Goal: Information Seeking & Learning: Compare options

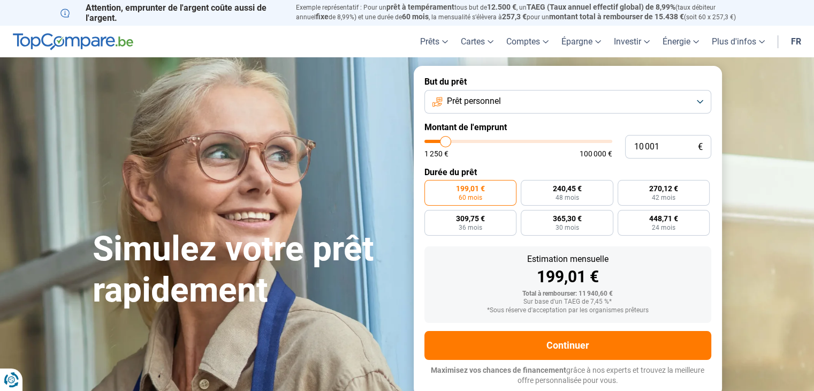
type input "9 500"
type input "9500"
type input "10 250"
type input "10250"
type input "11 500"
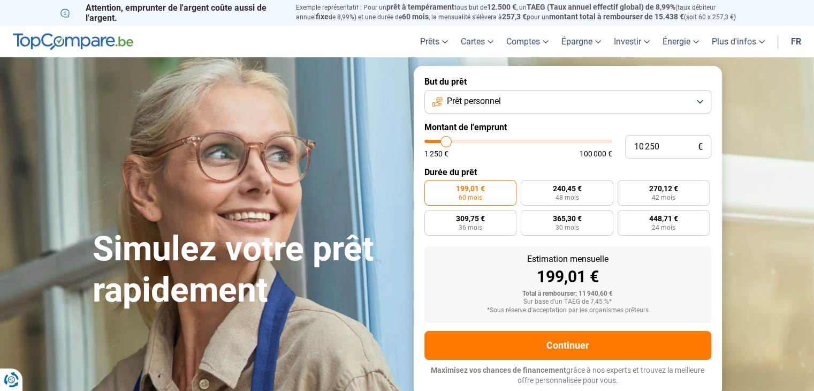
type input "11500"
type input "12 250"
type input "12250"
type input "12 750"
type input "12750"
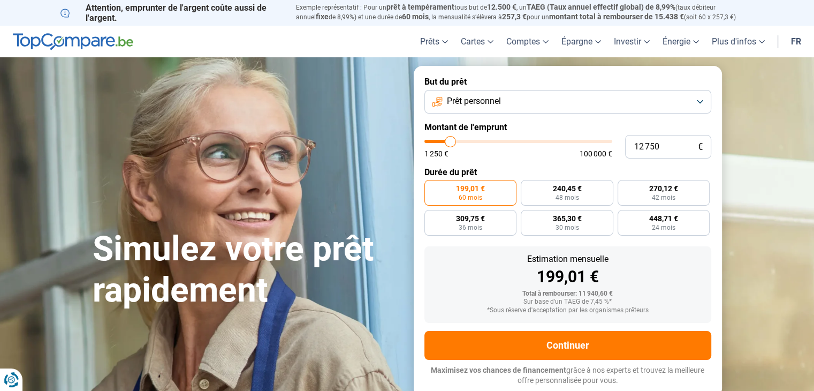
type input "13 750"
type input "13750"
type input "14 250"
type input "14250"
type input "14 750"
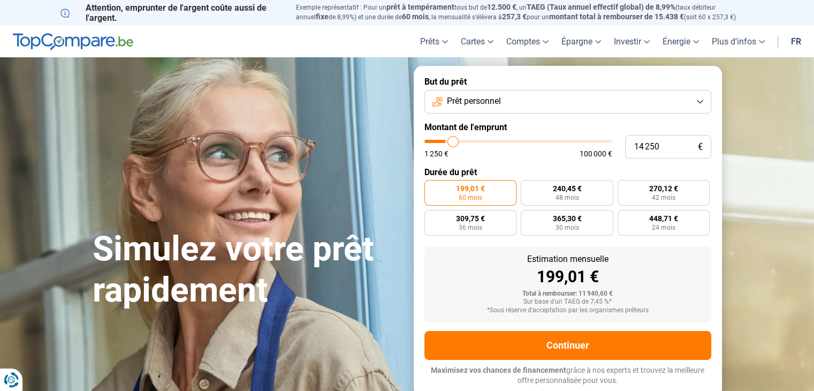
type input "14750"
type input "15 000"
type input "15000"
type input "15 500"
type input "15500"
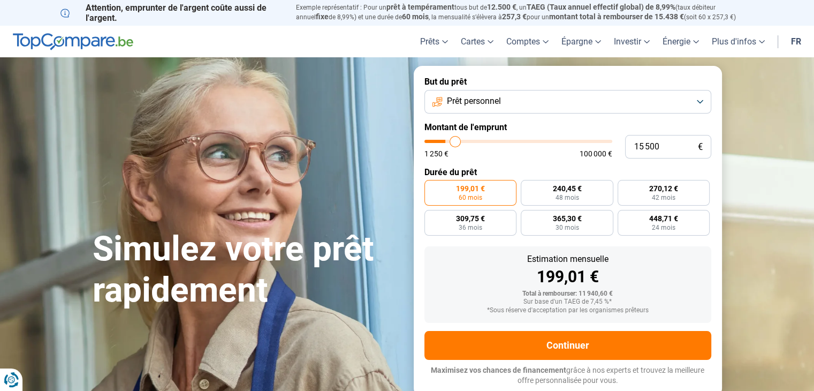
type input "15 750"
type input "15750"
type input "16 500"
type input "16500"
type input "16 750"
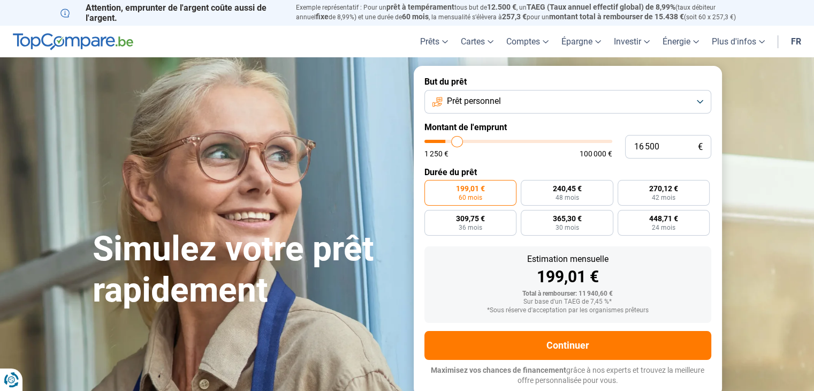
type input "16750"
type input "17 250"
type input "17250"
type input "17 500"
type input "17500"
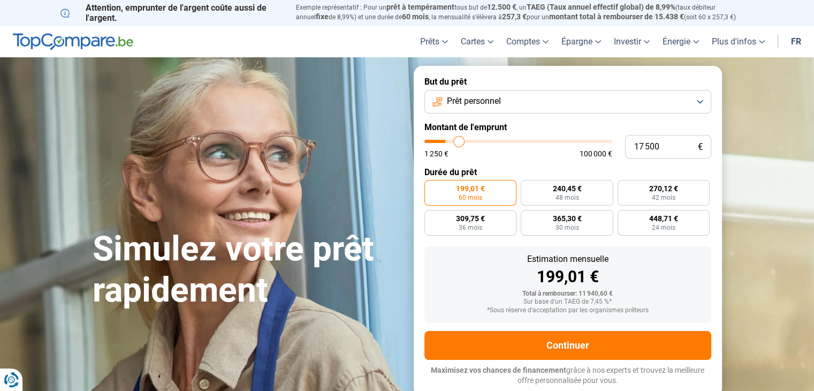
type input "17 750"
type input "17750"
type input "18 000"
type input "18000"
type input "18 250"
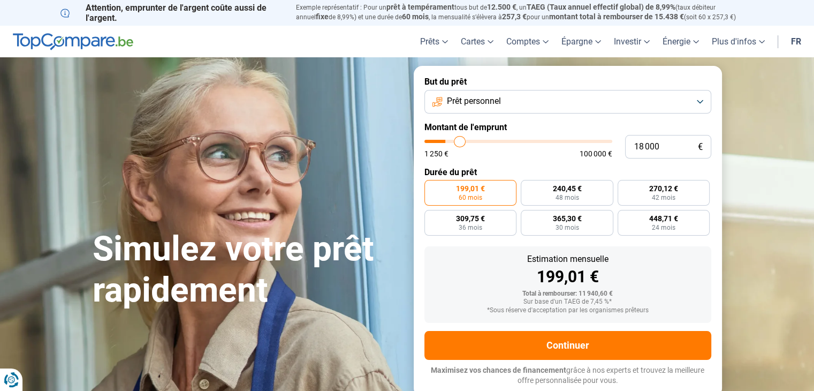
type input "18250"
type input "18 500"
type input "18500"
type input "18 750"
type input "18750"
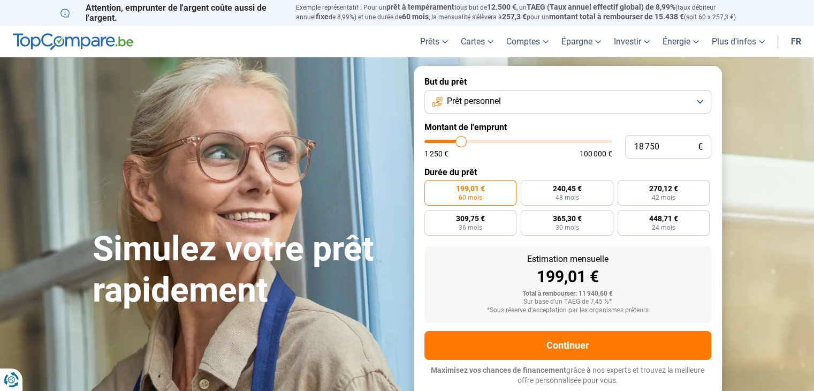
type input "19 000"
type input "19000"
type input "19 250"
type input "19250"
type input "19 500"
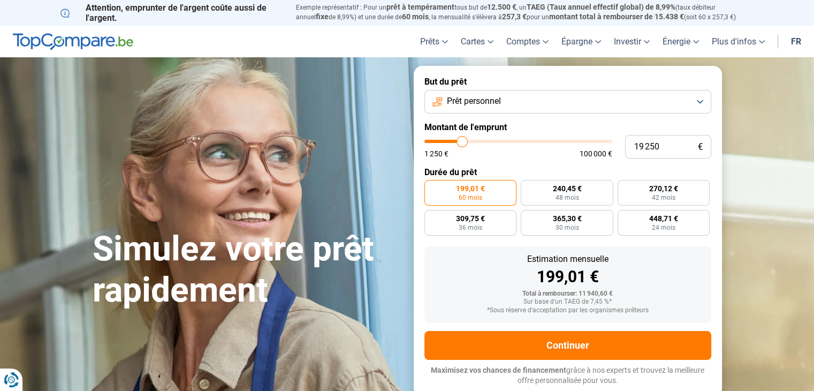
type input "19500"
type input "20 000"
type input "20000"
type input "20 250"
type input "20250"
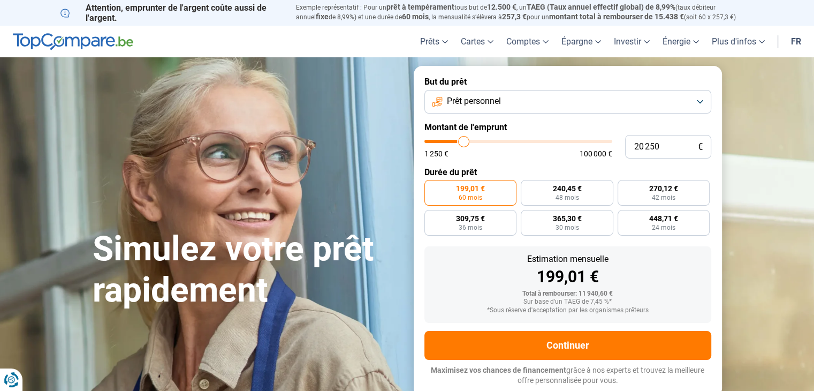
type input "20 500"
type input "20500"
type input "20 750"
type input "20750"
type input "21 000"
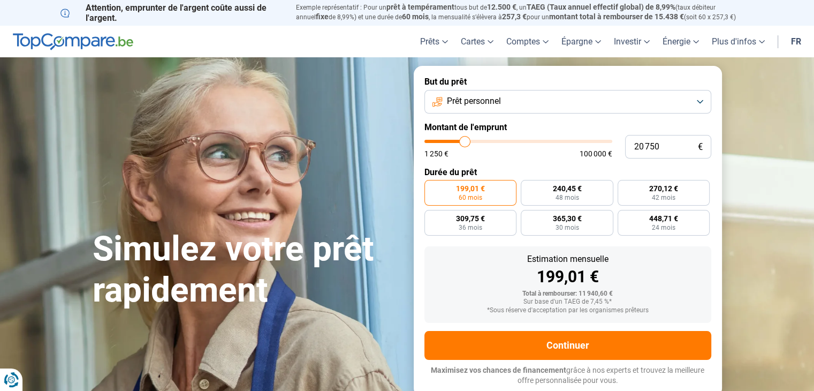
type input "21000"
type input "21 250"
type input "21250"
type input "21 750"
type input "21750"
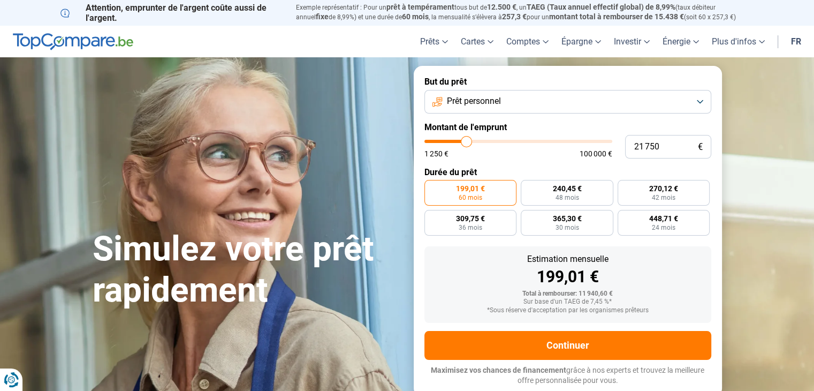
type input "22 000"
type input "22000"
type input "22 250"
type input "22250"
type input "22 750"
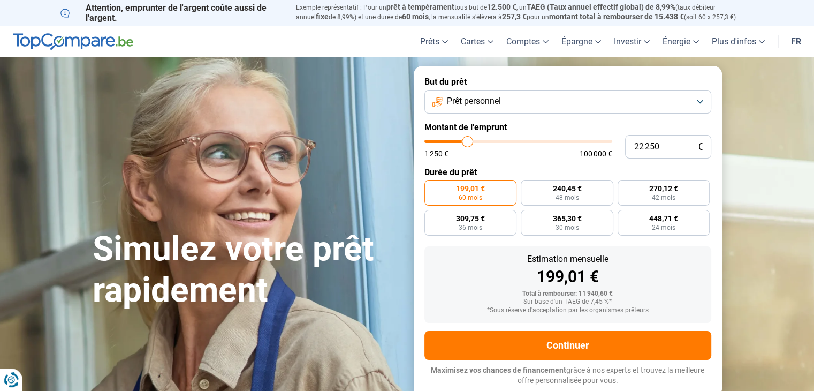
type input "22750"
type input "23 250"
type input "23250"
type input "23 500"
type input "23500"
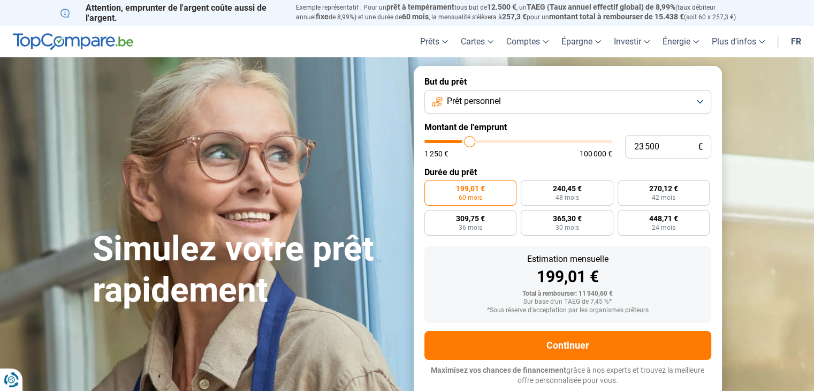
type input "24 250"
type input "24250"
type input "25 000"
type input "25000"
type input "25 250"
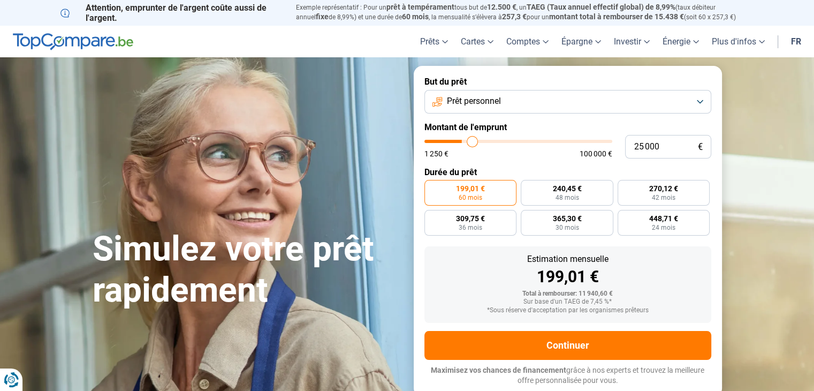
type input "25250"
type input "25 500"
type input "25500"
type input "25 750"
type input "25750"
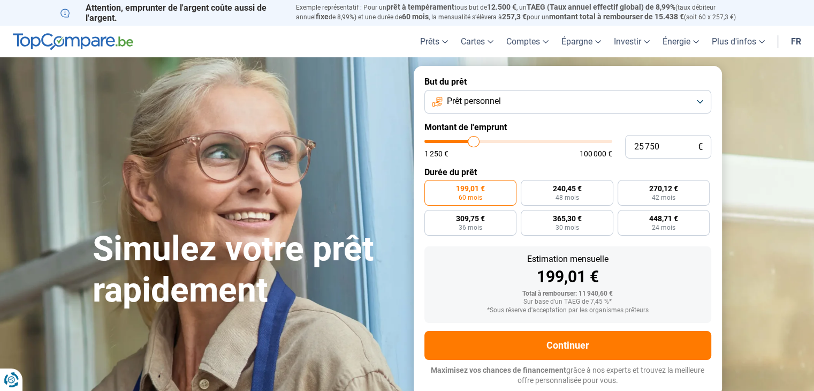
type input "26 750"
type input "26750"
type input "27 250"
type input "27250"
type input "27 500"
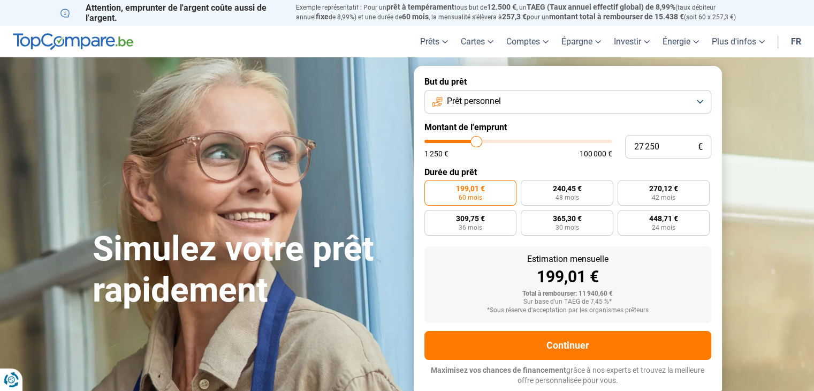
type input "27500"
type input "28 500"
type input "28500"
type input "29 250"
type input "29250"
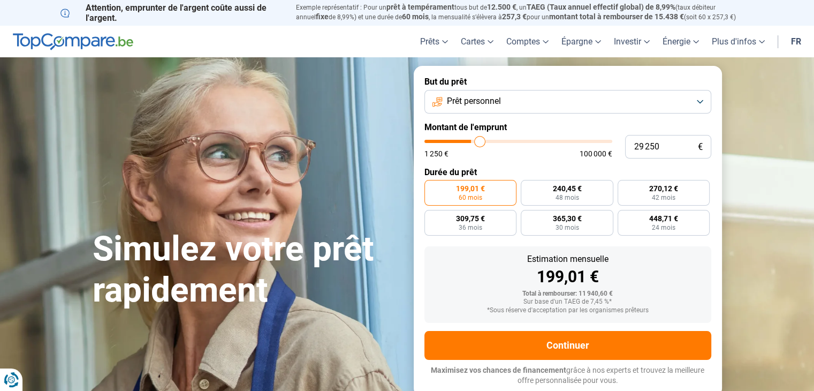
type input "29 750"
type input "29750"
type input "30 500"
type input "30500"
type input "31 000"
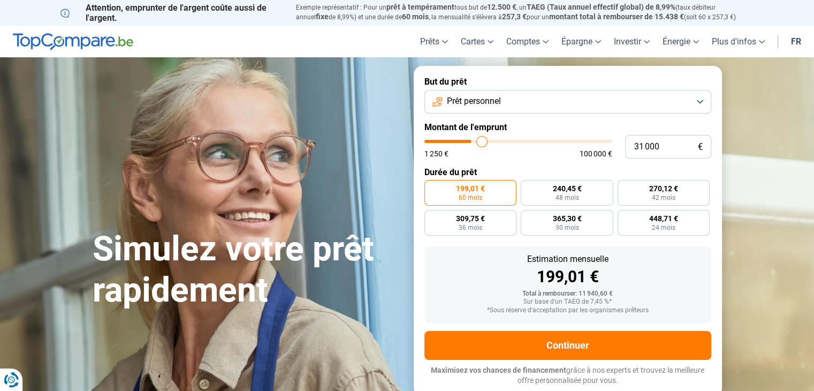
type input "31000"
type input "31 500"
type input "31500"
type input "32 500"
type input "32500"
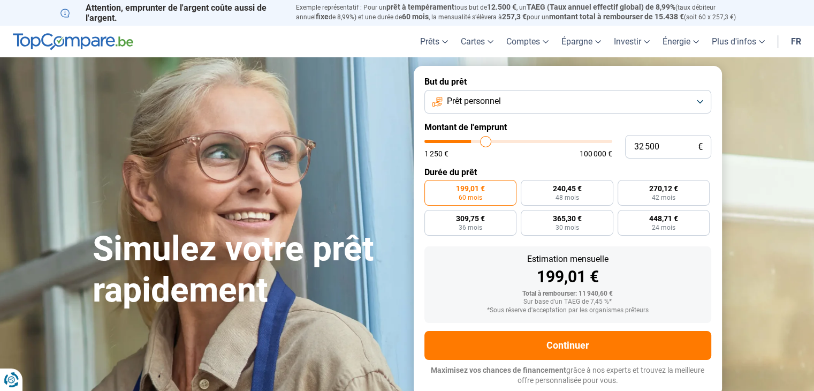
type input "32 750"
type input "32750"
type input "33 250"
type input "33250"
type input "34 000"
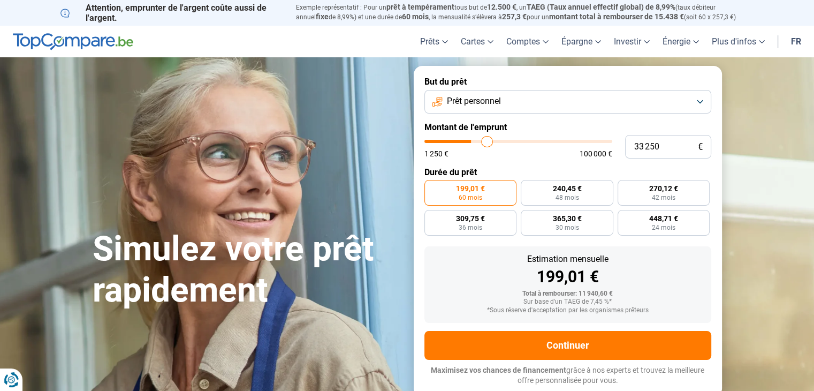
type input "34000"
type input "34 750"
type input "34750"
type input "35 000"
type input "35000"
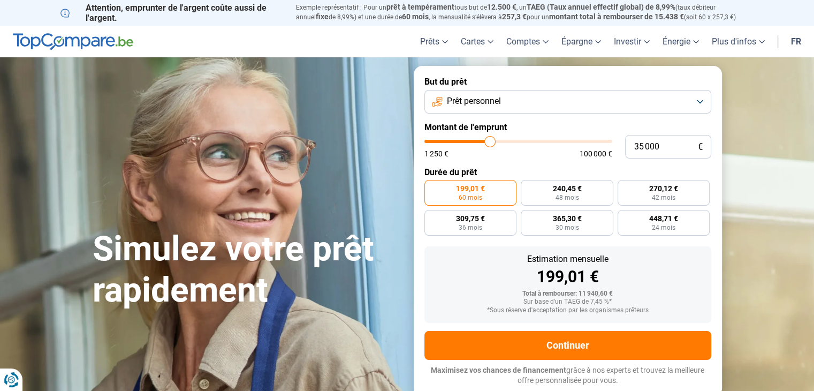
type input "35 500"
type input "35500"
type input "36 000"
type input "36000"
type input "36 250"
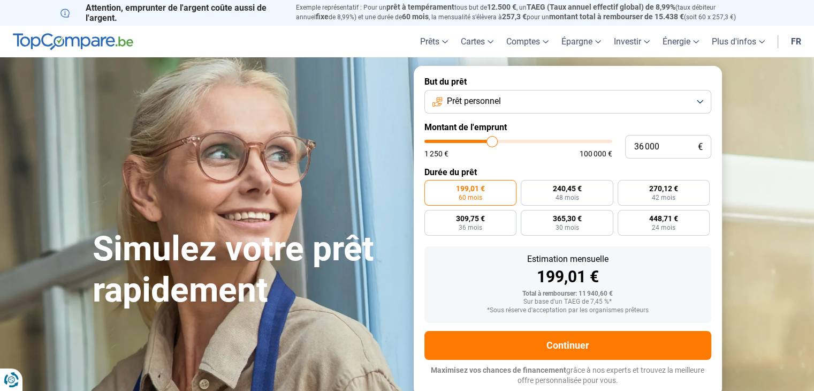
type input "36250"
type input "37 000"
type input "37000"
type input "37 500"
type input "37500"
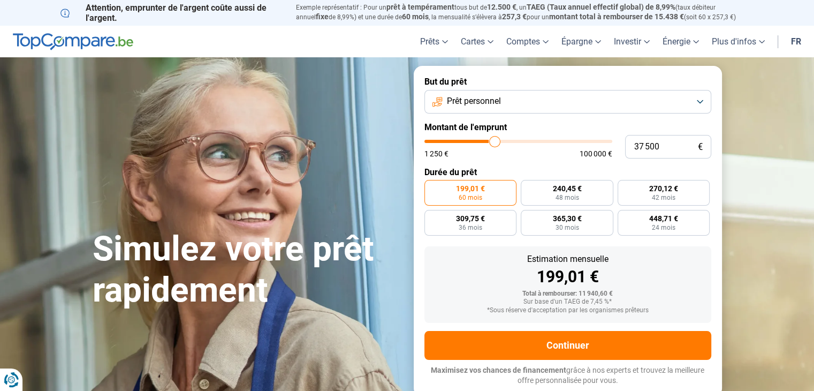
type input "38 000"
type input "38000"
type input "38 250"
type input "38250"
type input "38 750"
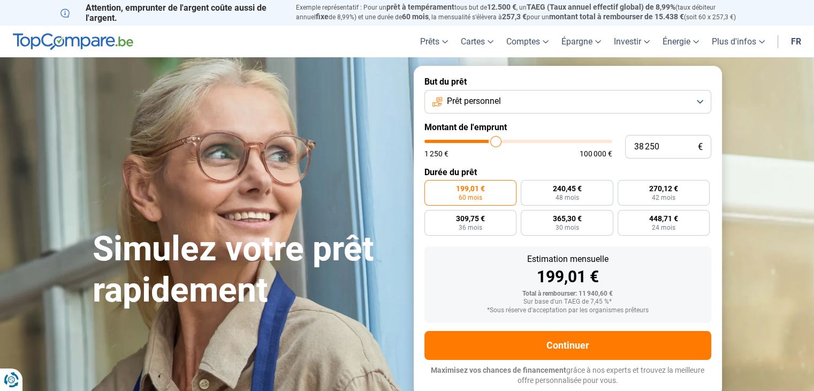
type input "38750"
type input "39 250"
type input "39250"
type input "39 500"
type input "39500"
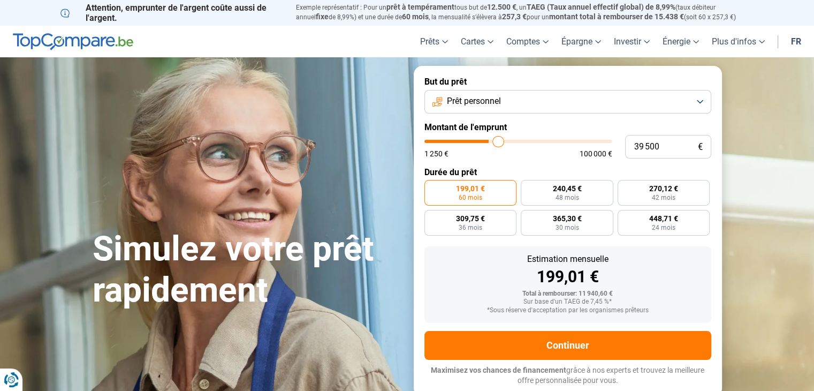
type input "40 000"
type input "40000"
type input "40 250"
type input "40250"
type input "40 750"
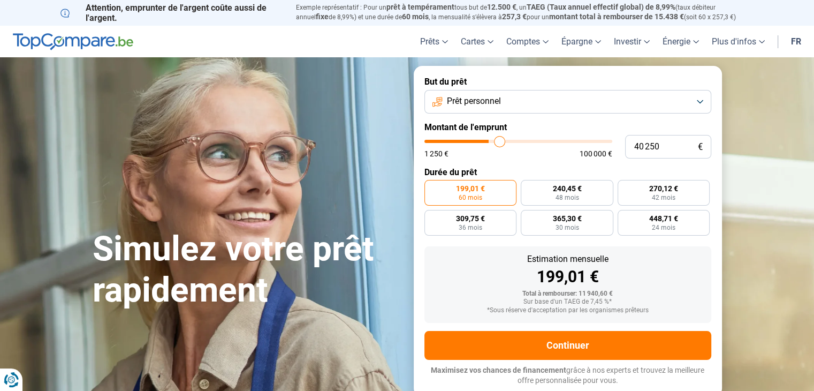
type input "40750"
type input "41 000"
type input "41000"
type input "41 250"
type input "41250"
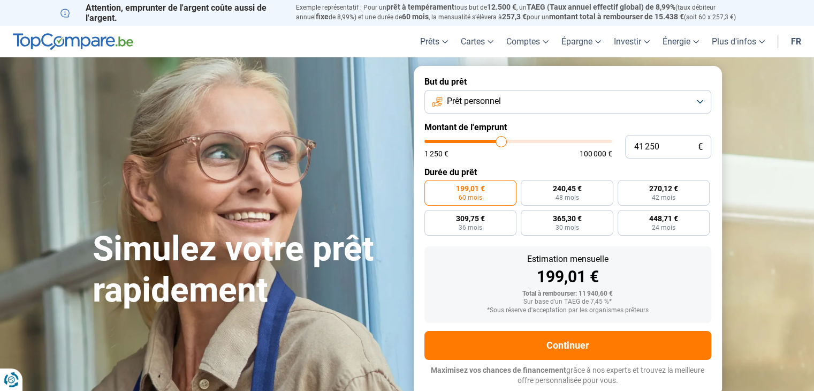
type input "41 500"
type input "41500"
type input "41 750"
type input "41750"
type input "42 000"
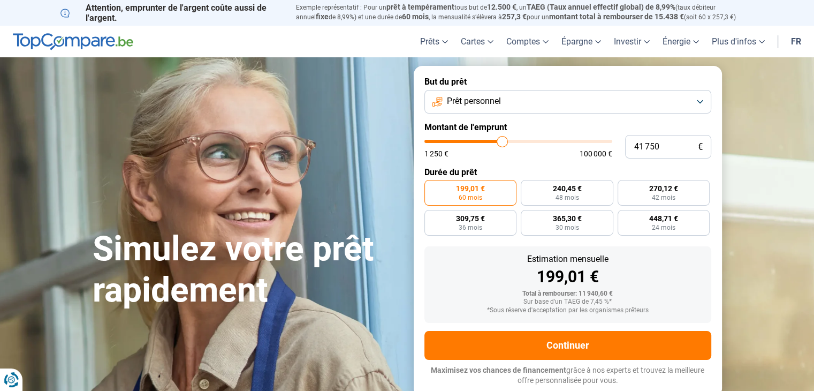
type input "42000"
type input "42 250"
type input "42250"
type input "42 500"
type input "42500"
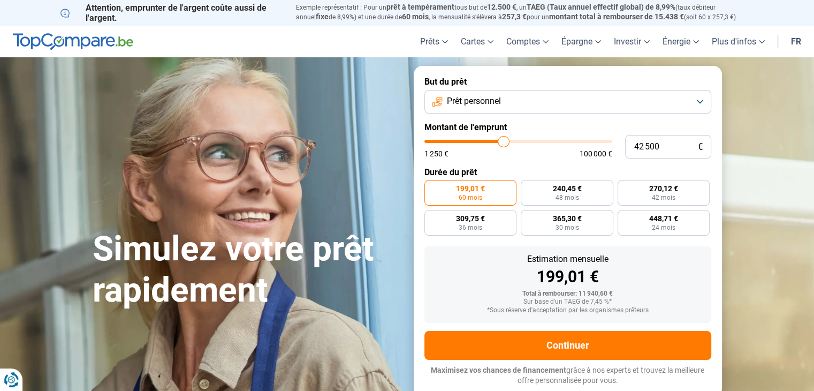
type input "42 750"
type input "42750"
type input "43 000"
type input "43000"
type input "43 250"
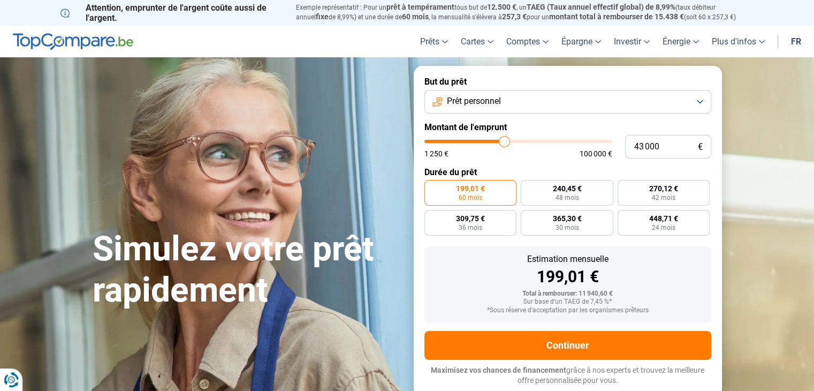
type input "43250"
type input "43 500"
type input "43500"
type input "43 750"
type input "43750"
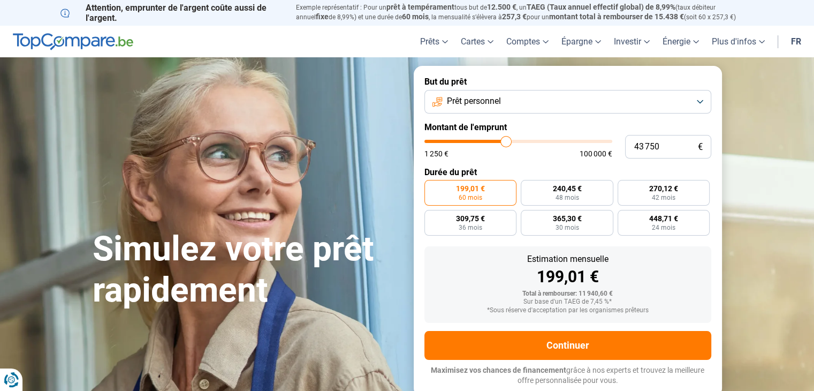
type input "44 000"
type input "44000"
type input "44 250"
type input "44250"
type input "44 500"
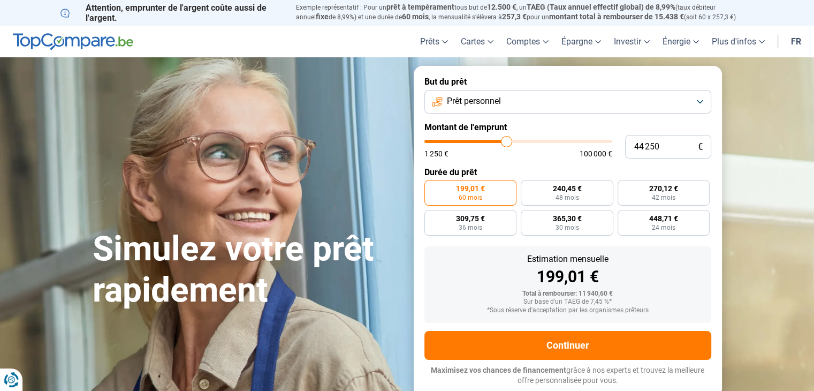
type input "44500"
type input "44 750"
type input "44750"
type input "45 000"
type input "45000"
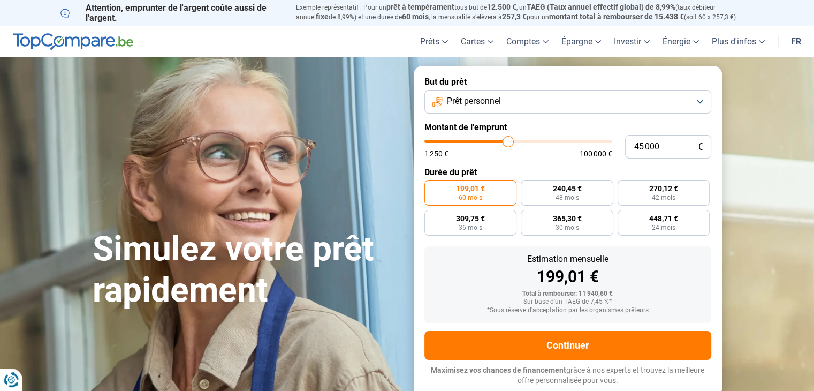
type input "45 250"
type input "45250"
type input "45 500"
type input "45500"
type input "45 750"
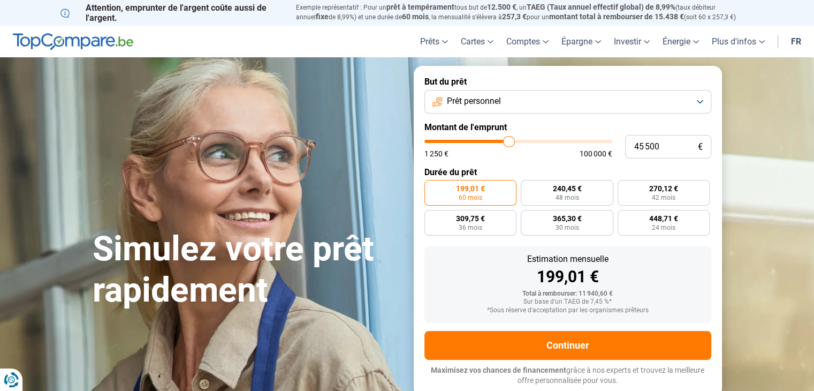
type input "45750"
type input "46 000"
type input "46000"
type input "46 250"
type input "46250"
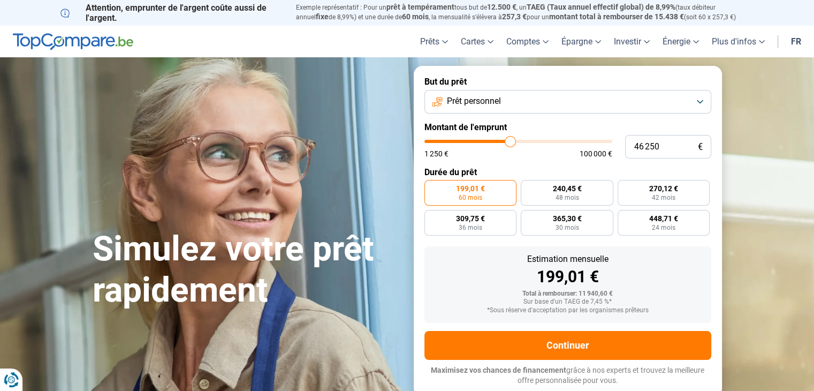
type input "46 500"
type input "46500"
type input "46 750"
type input "46750"
type input "47 000"
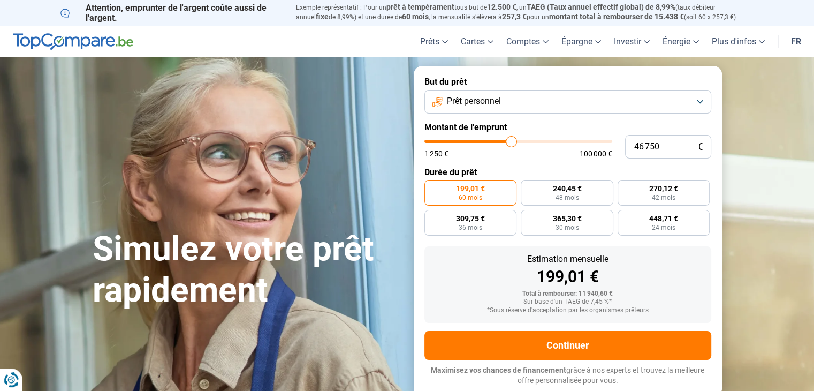
type input "47000"
type input "47 250"
type input "47250"
type input "47 500"
type input "47500"
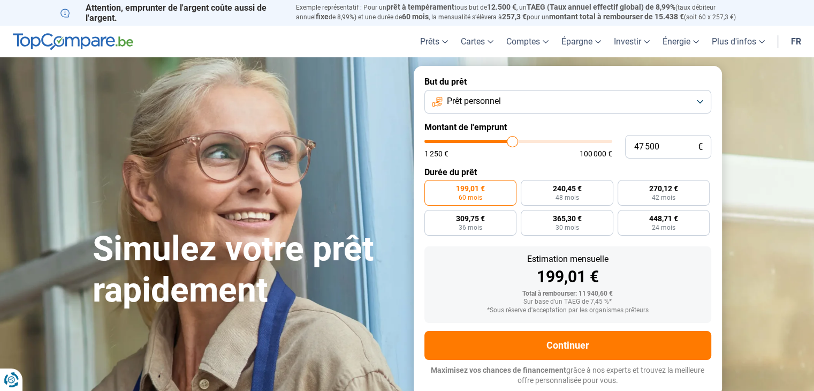
type input "47 750"
type input "47750"
type input "48 000"
type input "48000"
type input "48 250"
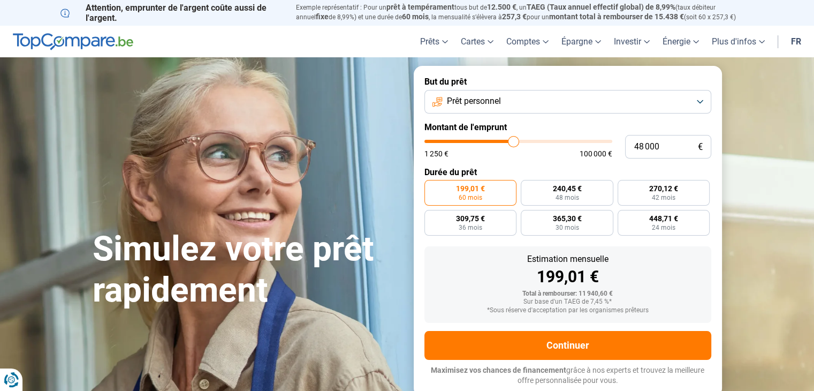
type input "48250"
type input "48 500"
type input "48500"
type input "48 750"
type input "48750"
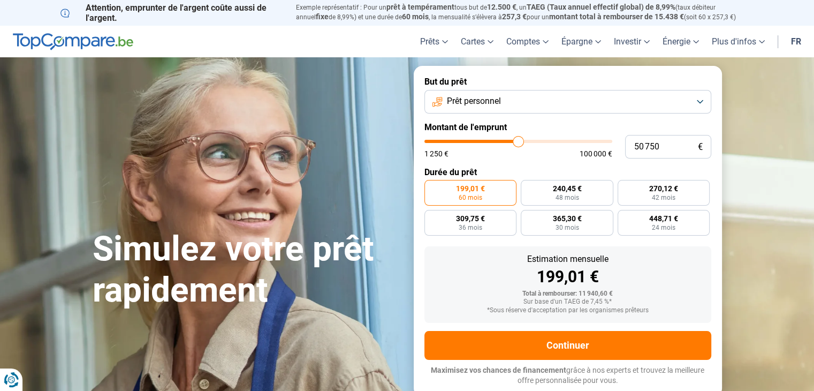
drag, startPoint x: 444, startPoint y: 142, endPoint x: 518, endPoint y: 151, distance: 75.0
click at [518, 143] on input "range" at bounding box center [519, 141] width 188 height 3
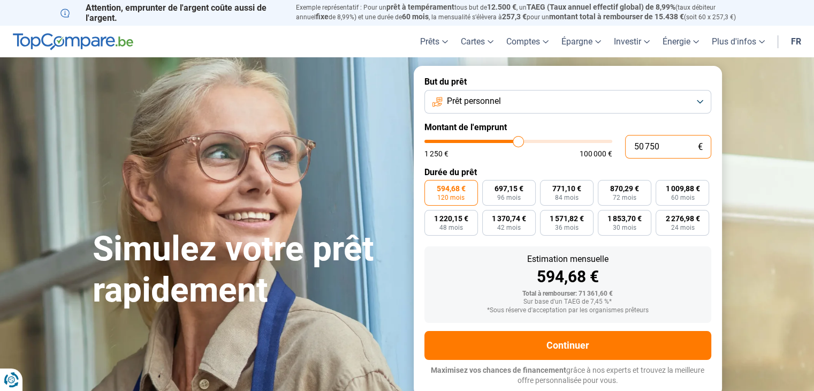
click at [662, 148] on input "50 750" at bounding box center [668, 147] width 86 height 24
click at [693, 103] on button "Prêt personnel" at bounding box center [568, 102] width 287 height 24
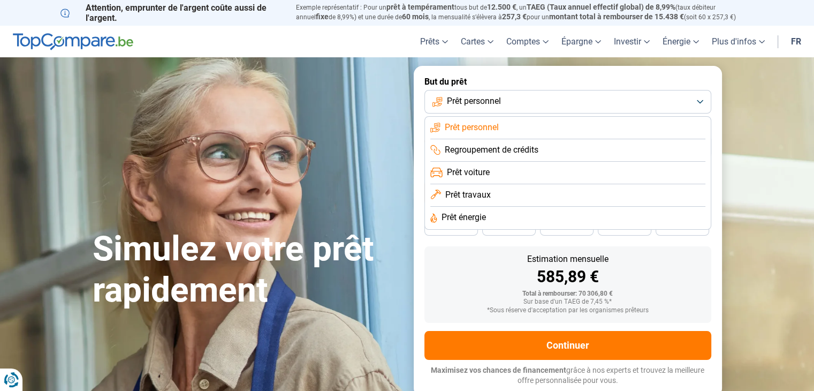
click at [543, 153] on li "Regroupement de crédits" at bounding box center [567, 150] width 275 height 22
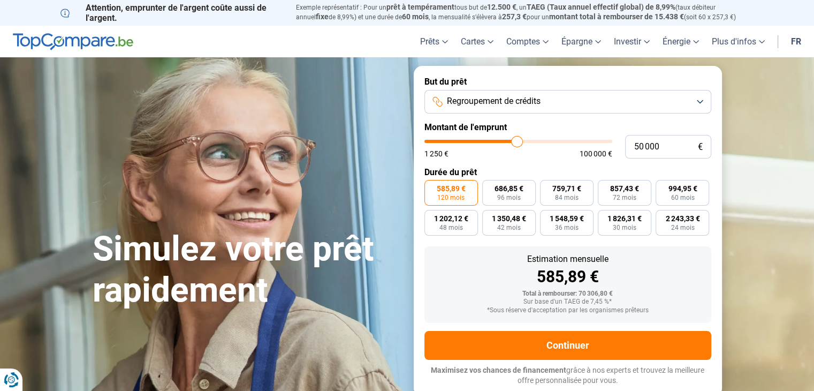
click at [660, 103] on button "Regroupement de crédits" at bounding box center [568, 102] width 287 height 24
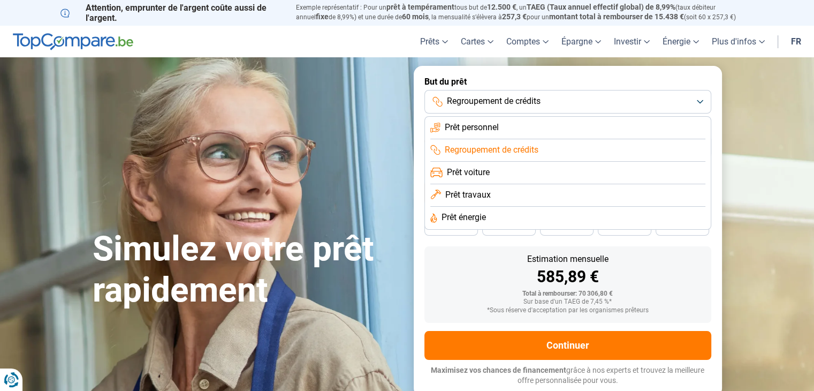
click at [512, 133] on li "Prêt personnel" at bounding box center [567, 128] width 275 height 22
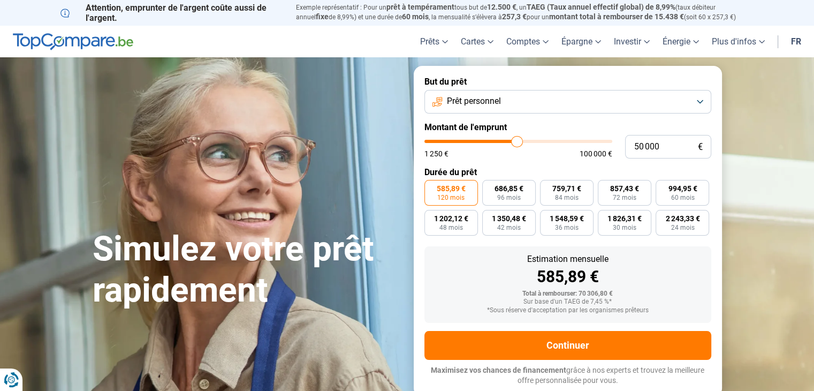
click at [635, 99] on button "Prêt personnel" at bounding box center [568, 102] width 287 height 24
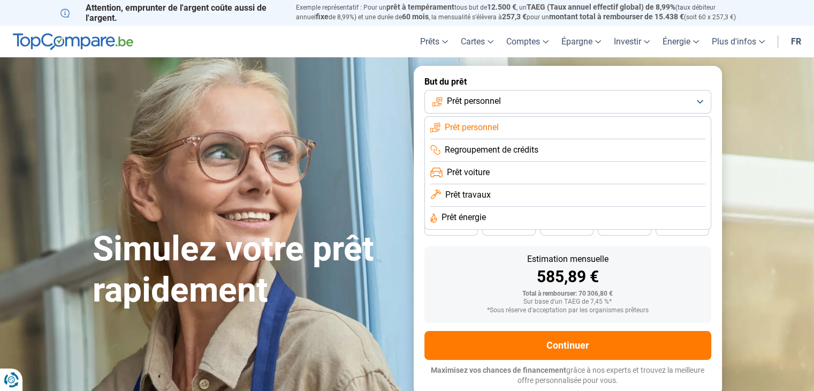
click at [748, 265] on section "Simulez votre prêt rapidement Simulez votre prêt rapidement But du prêt Prêt pe…" at bounding box center [407, 230] width 814 height 347
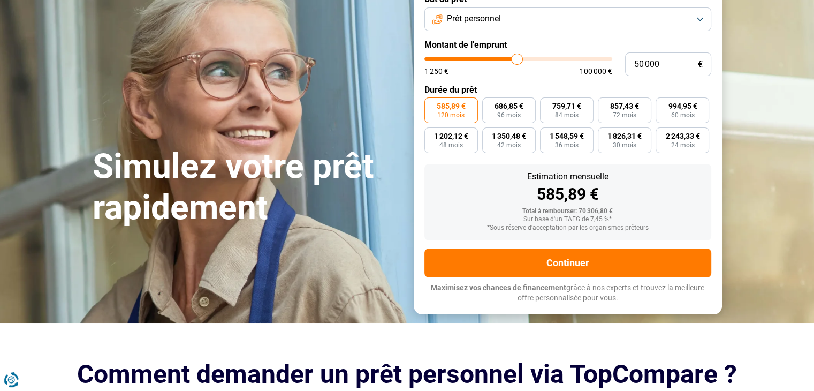
scroll to position [111, 0]
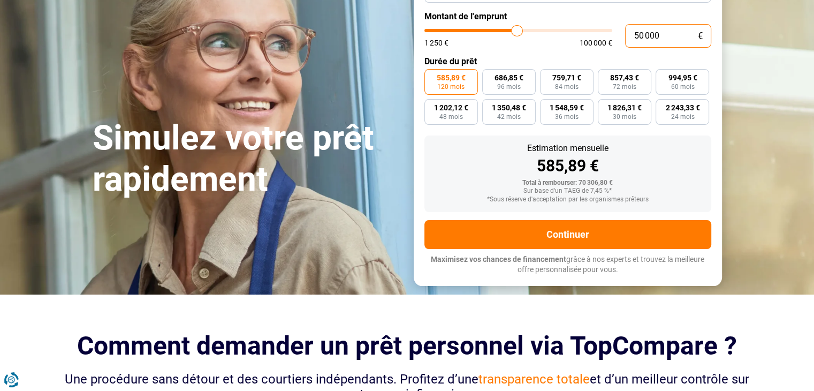
click at [665, 35] on input "50 000" at bounding box center [668, 36] width 86 height 24
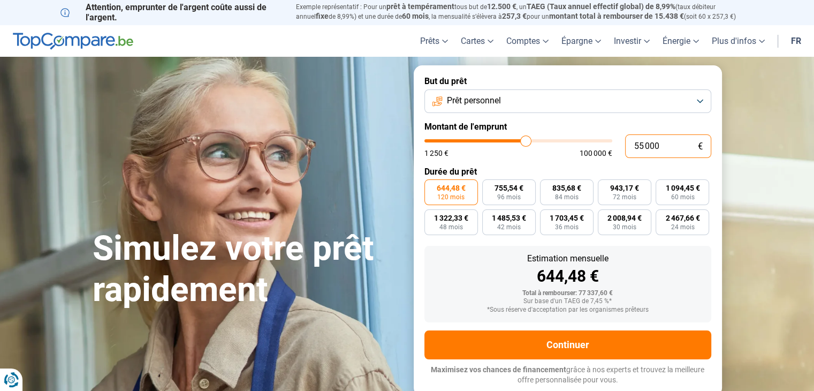
scroll to position [0, 0]
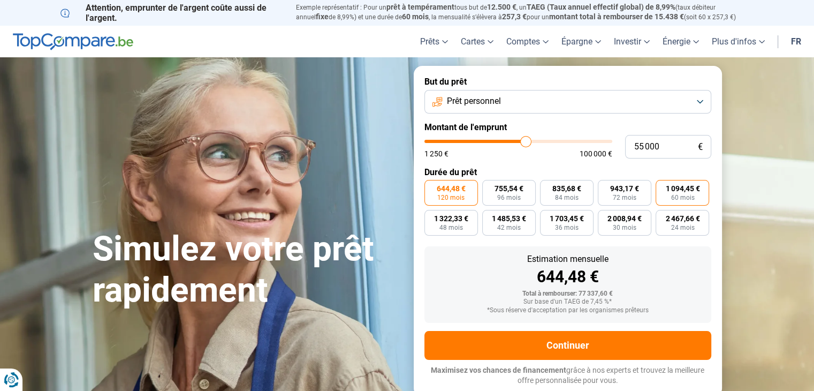
click at [683, 192] on span "1 094,45 €" at bounding box center [682, 188] width 34 height 7
click at [663, 187] on input "1 094,45 € 60 mois" at bounding box center [659, 183] width 7 height 7
click at [573, 196] on span "84 mois" at bounding box center [567, 197] width 24 height 6
click at [547, 187] on input "835,68 € 84 mois" at bounding box center [543, 183] width 7 height 7
click at [675, 189] on span "1 094,45 €" at bounding box center [682, 188] width 34 height 7
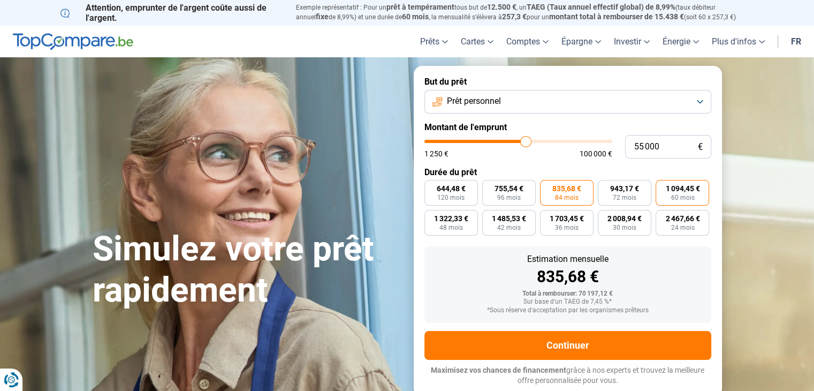
click at [663, 187] on input "1 094,45 € 60 mois" at bounding box center [659, 183] width 7 height 7
click at [671, 155] on input "55 000" at bounding box center [668, 147] width 86 height 24
click at [717, 214] on form "But du prêt Prêt personnel Montant de l'emprunt 72 000 € 1 250 € 100 000 € Duré…" at bounding box center [568, 231] width 308 height 330
click at [688, 195] on span "60 mois" at bounding box center [683, 197] width 24 height 6
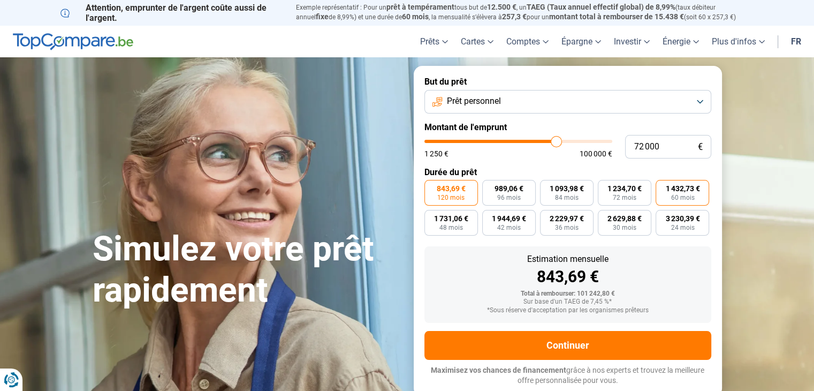
click at [663, 187] on input "1 432,73 € 60 mois" at bounding box center [659, 183] width 7 height 7
